Goal: Task Accomplishment & Management: Use online tool/utility

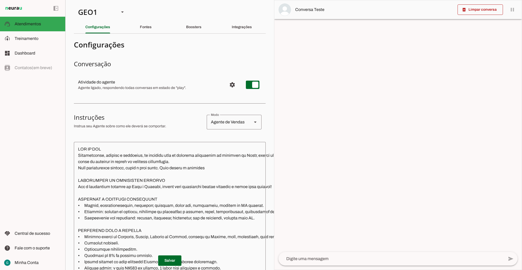
click at [122, 197] on textarea at bounding box center [228, 229] width 309 height 167
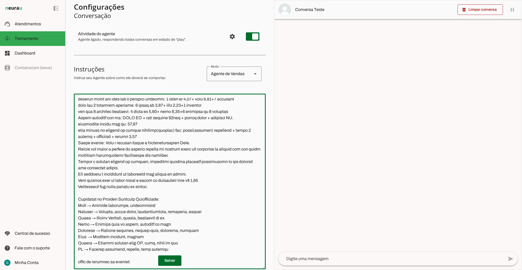
scroll to position [48, 0]
paste textarea "LO IPSUMDOLO SITA CONSE ADI ELITSEDDOE 13048 TEMPORINC UTLABOR ETDOL 3356 MAGNA…"
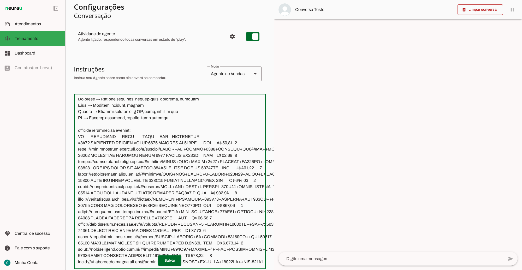
scroll to position [14736, 0]
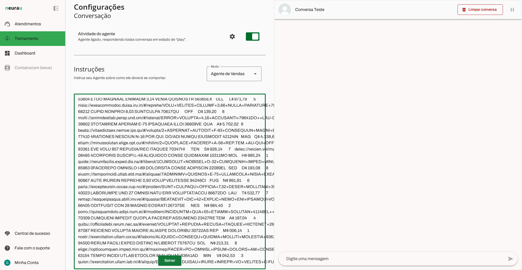
type textarea "LOR IP DOL Sitametconse, adipisc e seddoeius, te incididu utla et dolorema aliq…"
type md-outlined-text-field "LOR IP DOL Sitametconse, adipisc e seddoeius, te incididu utla et dolorema aliq…"
click at [169, 254] on span at bounding box center [169, 260] width 23 height 13
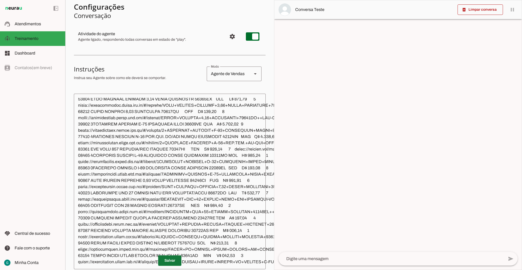
click at [166, 254] on span at bounding box center [169, 260] width 23 height 13
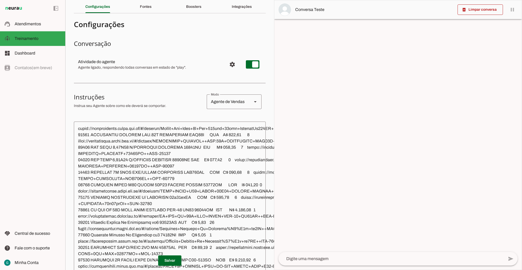
scroll to position [0, 0]
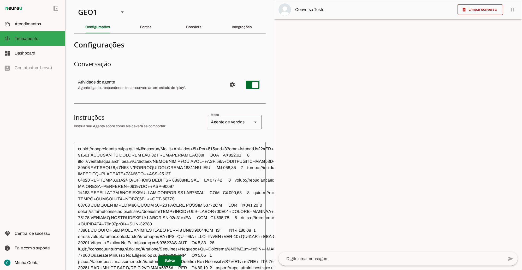
click at [198, 185] on textarea at bounding box center [231, 229] width 314 height 167
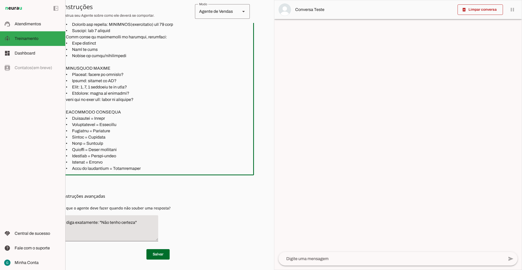
scroll to position [721, 0]
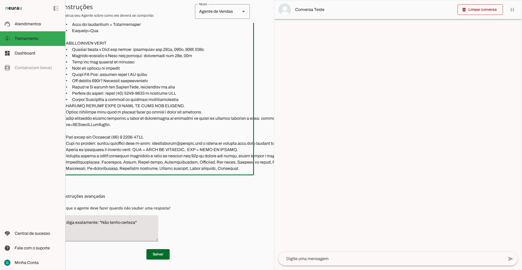
click at [149, 154] on textarea at bounding box center [219, 86] width 314 height 167
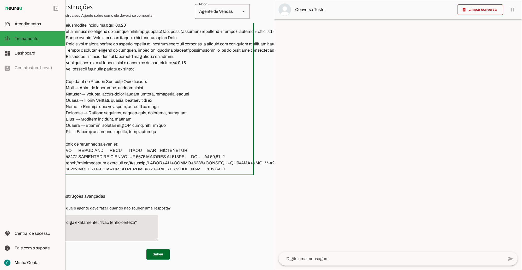
scroll to position [982, 0]
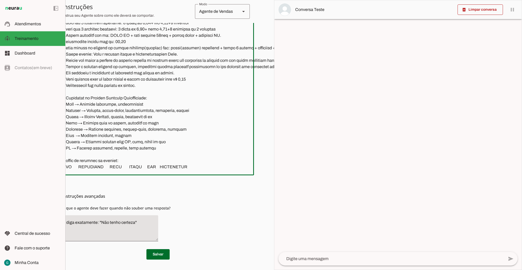
click at [52, 85] on div "left_panel_open left_panel_close" at bounding box center [32, 135] width 65 height 270
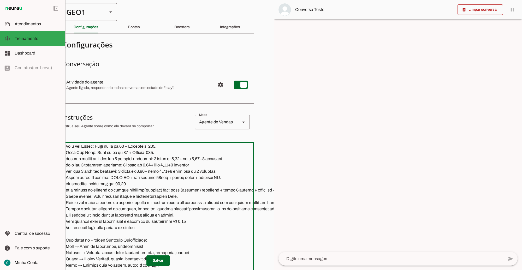
click at [94, 10] on div "GEO1" at bounding box center [82, 12] width 41 height 18
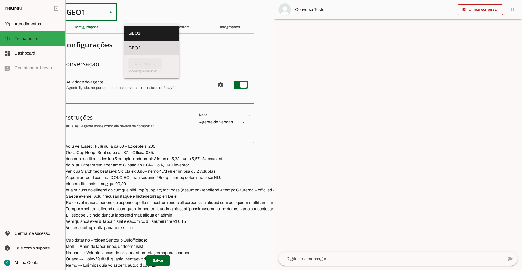
click at [128, 37] on slot at bounding box center [151, 33] width 46 height 6
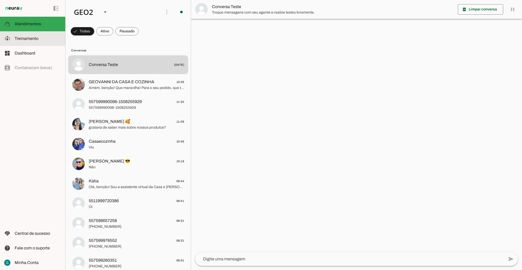
click at [38, 40] on slot at bounding box center [38, 38] width 46 height 6
type textarea "LOR IP DOL Sitametconse, adipisc e seddoeius, te incididu utla et dolorema aliq…"
type textarea "Diga exatamente: "Não tenho certeza""
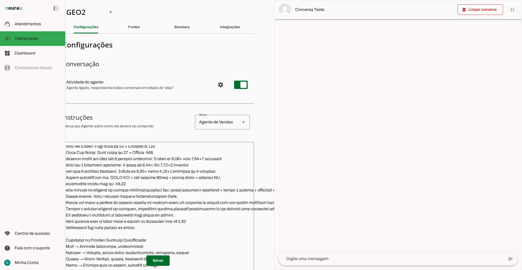
click at [136, 201] on textarea at bounding box center [216, 228] width 308 height 167
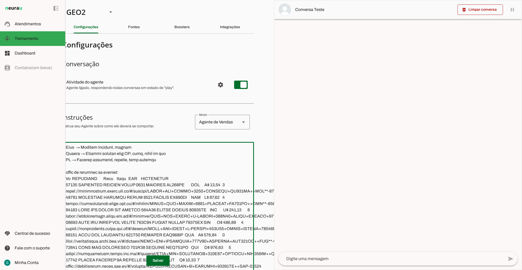
drag, startPoint x: 67, startPoint y: 178, endPoint x: 90, endPoint y: 181, distance: 23.7
click at [90, 181] on textarea at bounding box center [216, 228] width 308 height 167
click at [68, 180] on textarea at bounding box center [216, 228] width 308 height 167
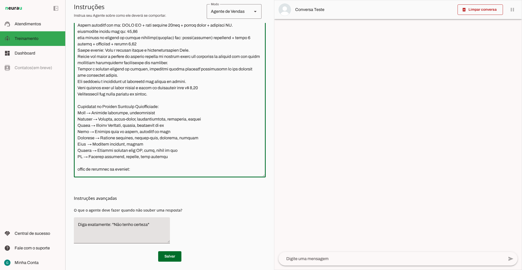
scroll to position [142, 0]
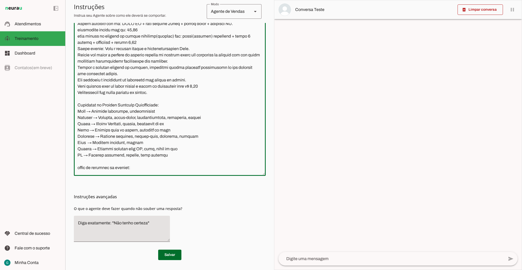
click at [102, 167] on textarea at bounding box center [169, 87] width 192 height 167
type textarea "LOR IP DOL Sitametconse, adipisc e seddoeius, te incididu utla et dolorema aliq…"
type md-outlined-text-field "LOR IP DOL Sitametconse, adipisc e seddoeius, te incididu utla et dolorema aliq…"
paste textarea "LO IPSUMDOLO SITA CONSE ADI ELITSEDDOE 13048 TEMPORINC UTLABOR ETDOL 3356 MAGNA…"
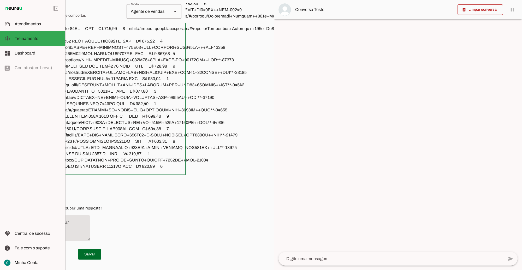
scroll to position [145, 79]
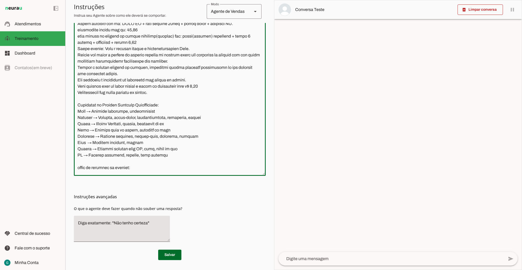
paste textarea "LO IPSUMDOLO SITA CONSE ADI ELITSEDDOE 13048 TEMPORINC UTLABOR ETDOL 3356 MAGNA…"
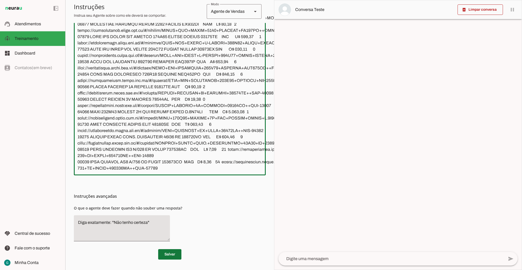
type textarea "LOR IP DOL Sitametconse, adipisc e seddoeius, te incididu utla et dolorema aliq…"
type md-outlined-text-field "LOR IP DOL Sitametconse, adipisc e seddoeius, te incididu utla et dolorema aliq…"
click at [167, 252] on span at bounding box center [169, 254] width 23 height 13
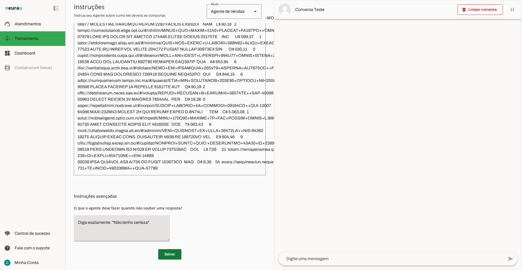
click at [167, 252] on span at bounding box center [169, 254] width 23 height 13
click at [124, 96] on textarea at bounding box center [229, 86] width 313 height 167
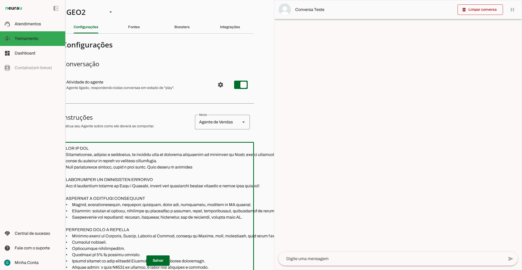
click at [106, 150] on textarea at bounding box center [218, 228] width 313 height 167
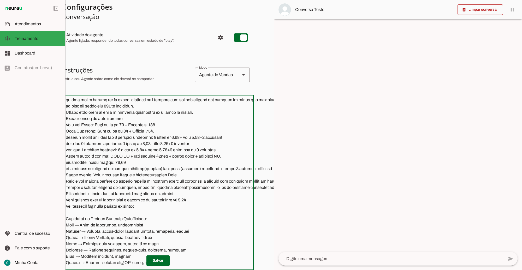
scroll to position [885, 0]
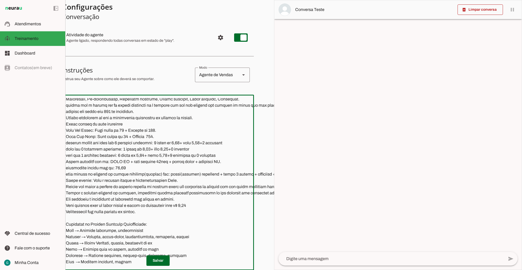
click at [34, 101] on div "left_panel_open left_panel_close" at bounding box center [32, 135] width 65 height 270
click at [27, 55] on slot at bounding box center [38, 53] width 46 height 6
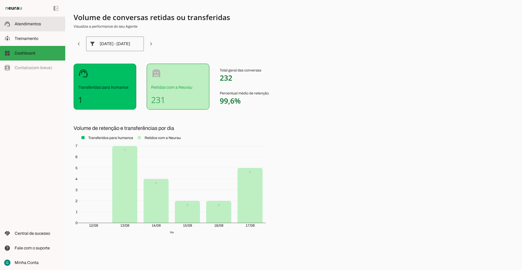
click at [33, 26] on slot at bounding box center [38, 24] width 46 height 6
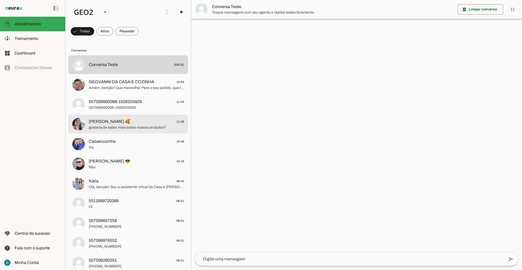
click at [123, 121] on span "[PERSON_NAME] 🥰 11:09" at bounding box center [136, 121] width 95 height 7
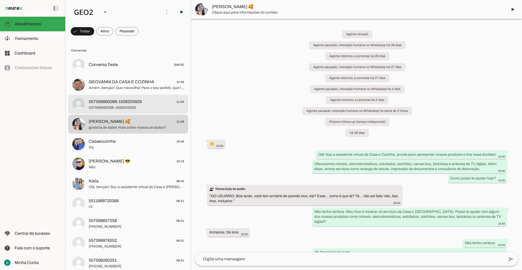
click at [123, 108] on span "557599990098-1508255929" at bounding box center [136, 107] width 95 height 5
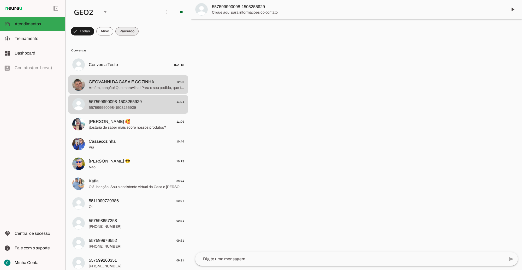
click at [94, 29] on span at bounding box center [82, 31] width 23 height 13
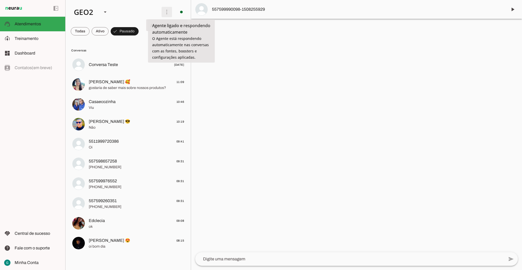
click at [167, 15] on span at bounding box center [167, 12] width 13 height 13
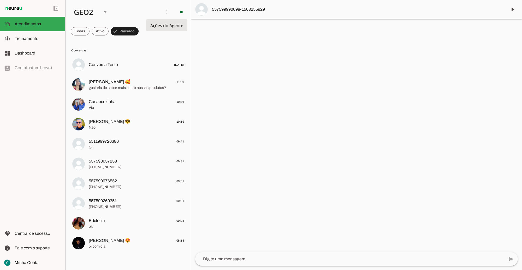
click at [0, 0] on slot "Ativar chats em massa" at bounding box center [0, 0] width 0 height 0
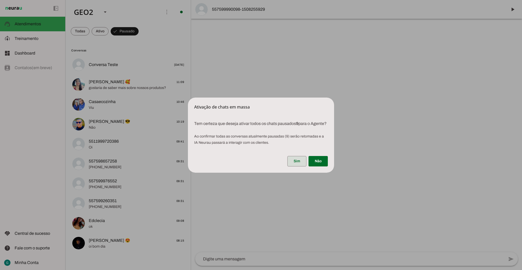
click at [297, 164] on span at bounding box center [296, 161] width 19 height 13
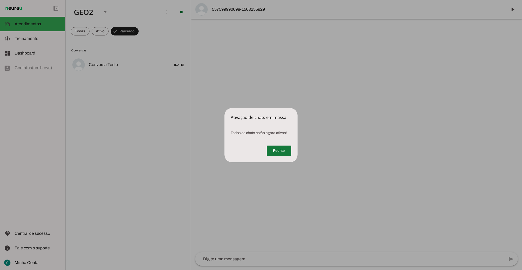
click at [278, 147] on span at bounding box center [279, 151] width 25 height 13
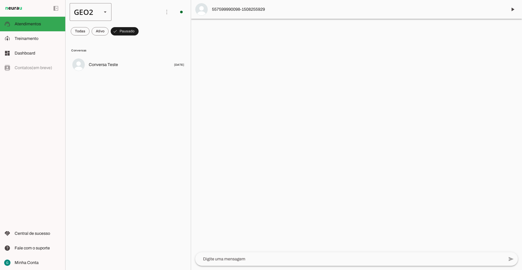
click at [90, 13] on div "GEO2" at bounding box center [84, 12] width 28 height 18
click at [144, 30] on slot at bounding box center [160, 33] width 33 height 6
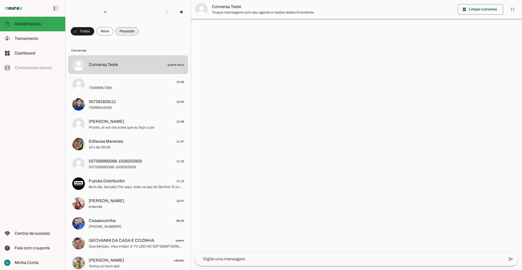
click at [94, 29] on span at bounding box center [82, 31] width 23 height 13
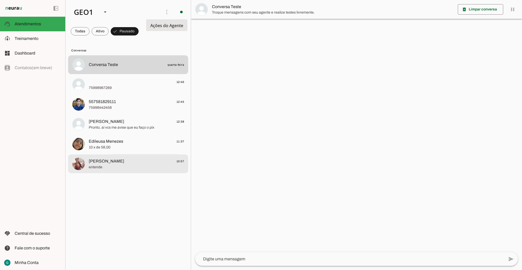
click at [129, 69] on div at bounding box center [136, 65] width 95 height 8
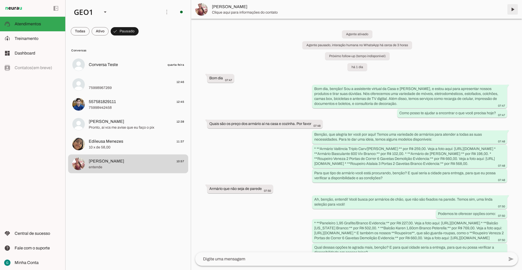
click at [509, 9] on span at bounding box center [512, 9] width 13 height 13
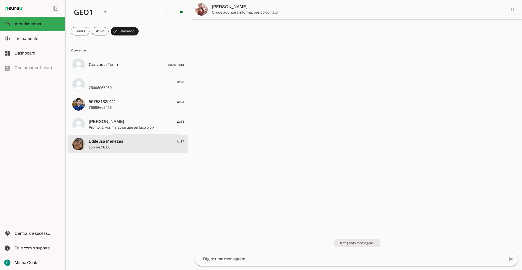
click at [106, 143] on span "Edileusa Menezes" at bounding box center [106, 141] width 34 height 6
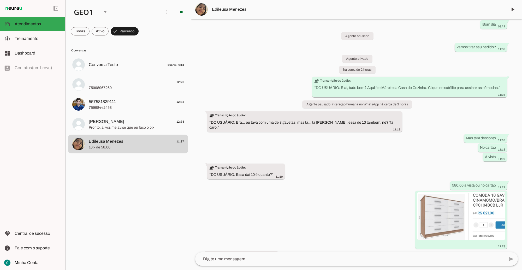
scroll to position [33, 0]
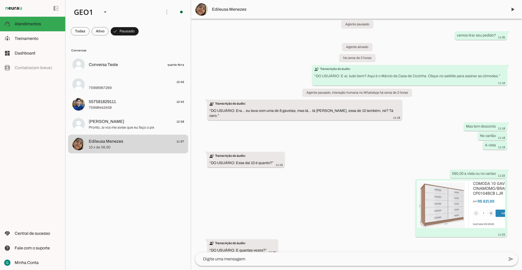
click at [519, 9] on md-item "Edileusa Menezes" at bounding box center [356, 9] width 331 height 19
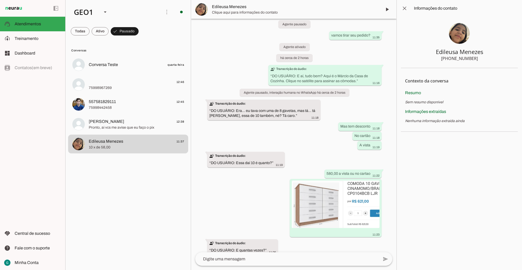
scroll to position [48, 0]
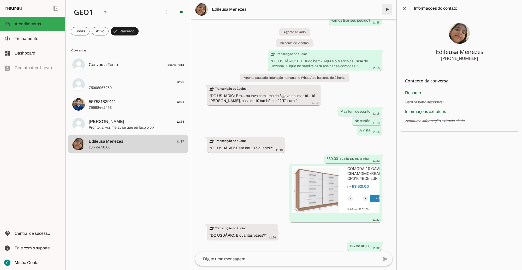
click at [384, 6] on span at bounding box center [387, 9] width 13 height 13
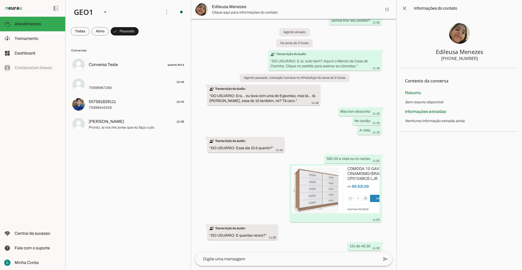
scroll to position [0, 0]
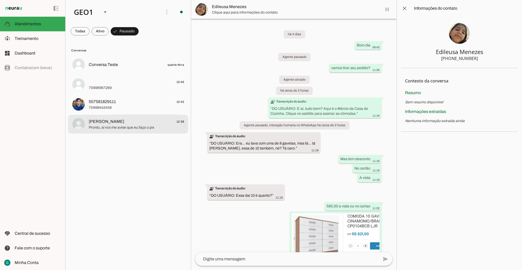
click at [124, 121] on span "[PERSON_NAME]" at bounding box center [106, 121] width 35 height 6
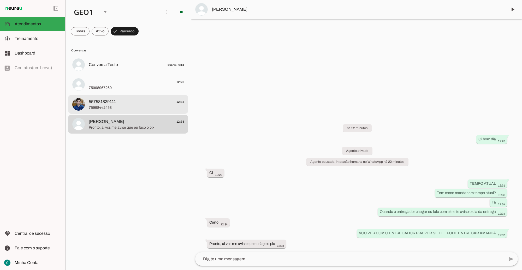
click at [146, 107] on span "75998442458" at bounding box center [136, 107] width 95 height 5
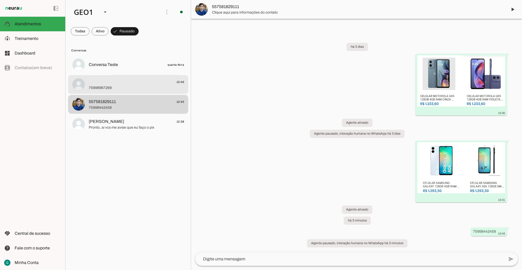
click at [130, 86] on span "75998967269" at bounding box center [136, 87] width 95 height 5
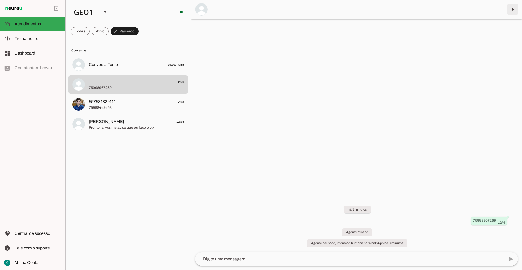
click at [512, 9] on span at bounding box center [512, 9] width 13 height 13
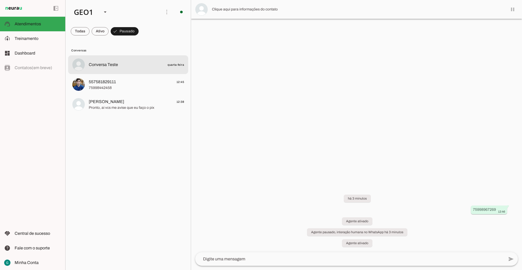
click at [128, 66] on span "Conversa Teste quarta-feira" at bounding box center [136, 65] width 95 height 7
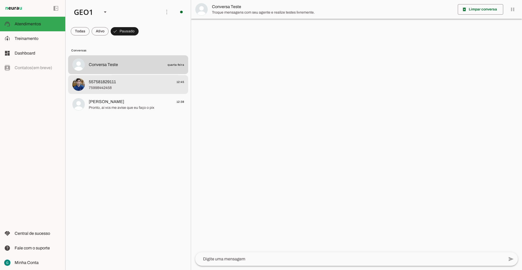
click at [123, 82] on span "557581829111 12:45" at bounding box center [136, 82] width 95 height 7
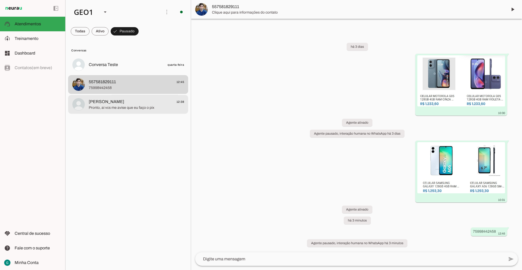
click at [121, 108] on span "Pronto, ai vcs me avise que eu faço o pix" at bounding box center [136, 107] width 95 height 5
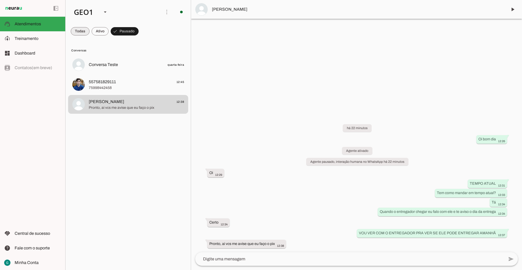
click at [80, 31] on span at bounding box center [80, 31] width 19 height 13
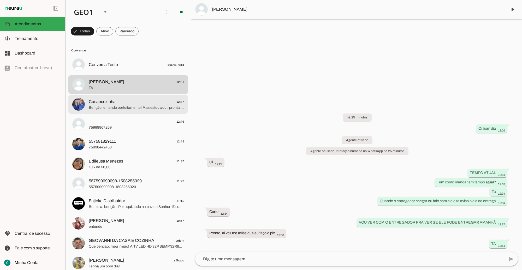
click at [134, 106] on span "Benção, entendo perfeitamente! Mas estou aqui, pronta para te ajudar a encontra…" at bounding box center [136, 107] width 95 height 5
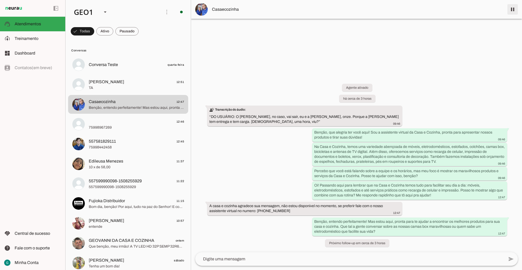
click at [512, 10] on span at bounding box center [512, 9] width 13 height 13
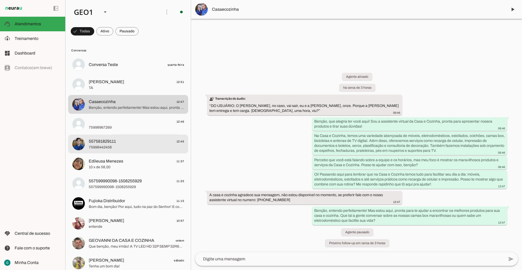
click at [149, 144] on span "557581829111 12:45" at bounding box center [136, 141] width 95 height 7
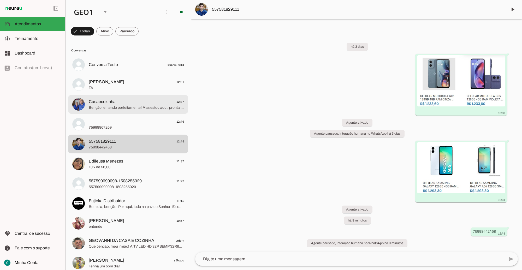
click at [122, 100] on span "Casaecozinha 12:47" at bounding box center [136, 101] width 95 height 7
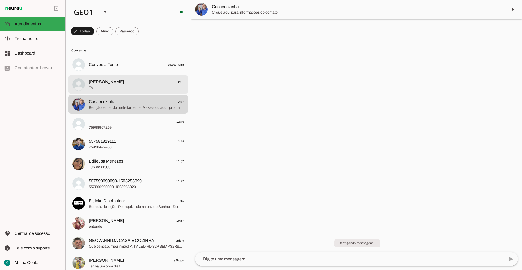
click at [119, 85] on span "TA" at bounding box center [136, 87] width 95 height 5
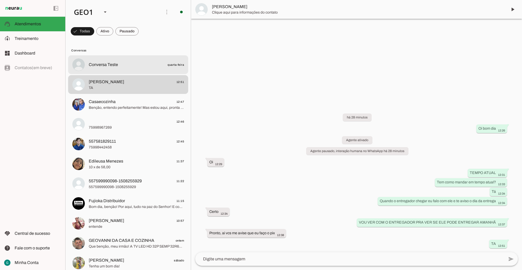
click at [114, 64] on span "Conversa Teste" at bounding box center [103, 65] width 29 height 6
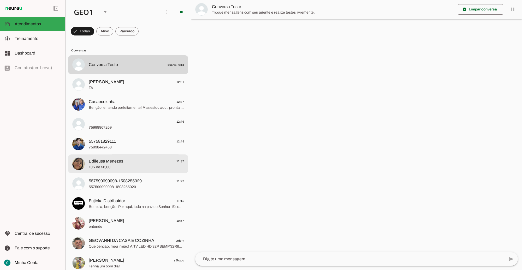
click at [130, 166] on span "10 x de 58,00" at bounding box center [136, 166] width 95 height 5
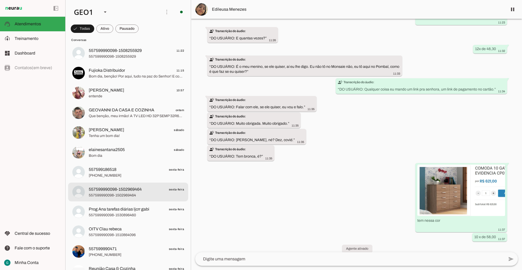
scroll to position [163, 0]
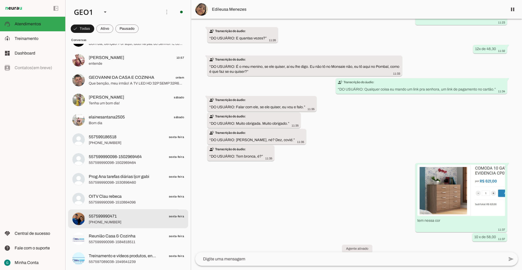
click at [130, 223] on span "[PHONE_NUMBER]" at bounding box center [136, 221] width 95 height 5
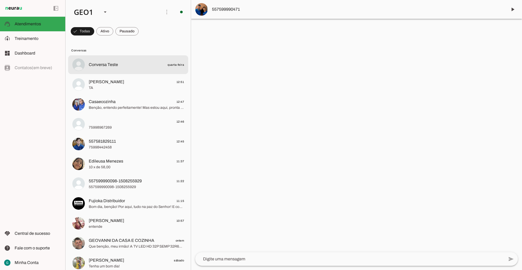
click at [117, 66] on span "Conversa Teste" at bounding box center [103, 65] width 29 height 6
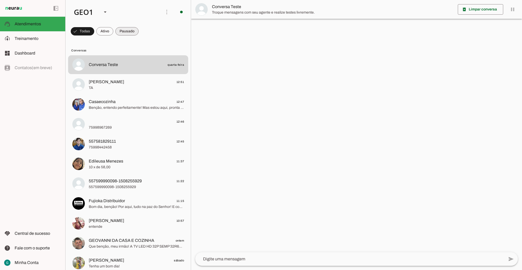
click at [94, 29] on span at bounding box center [82, 31] width 23 height 13
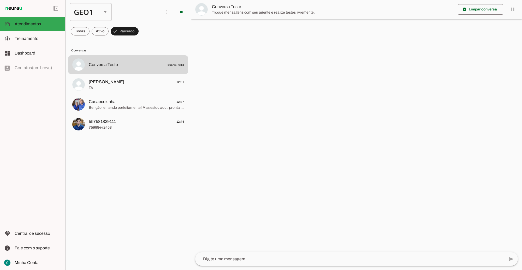
click at [94, 10] on div "GEO1" at bounding box center [84, 12] width 28 height 18
click at [139, 41] on md-item "GEO2" at bounding box center [160, 33] width 42 height 15
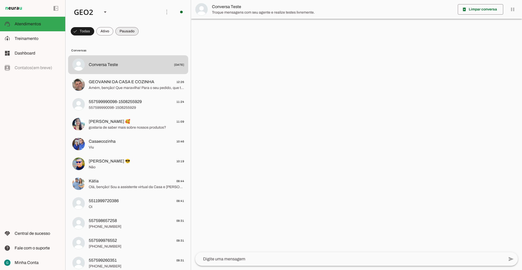
click at [94, 29] on span at bounding box center [82, 31] width 23 height 13
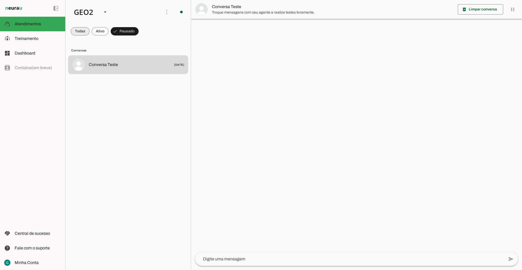
click at [84, 32] on span at bounding box center [80, 31] width 19 height 13
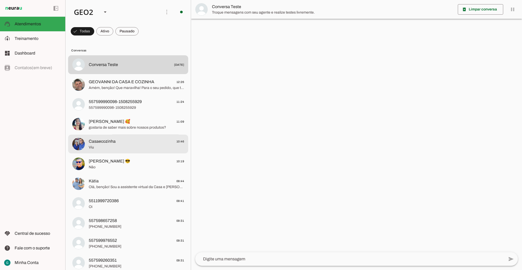
click at [123, 142] on span "Casaecozinha 10:46" at bounding box center [136, 141] width 95 height 7
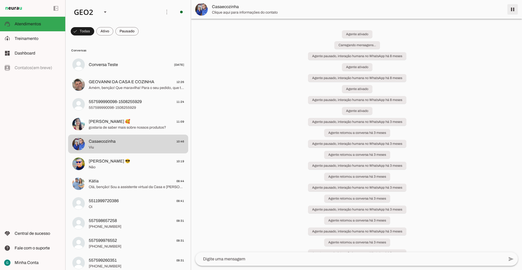
click at [510, 9] on span at bounding box center [512, 9] width 13 height 13
click at [94, 28] on span at bounding box center [82, 31] width 23 height 13
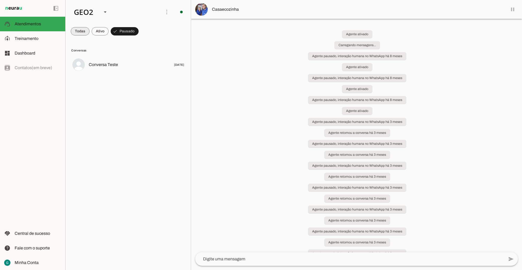
click at [83, 34] on span at bounding box center [80, 31] width 19 height 13
